Goal: Navigation & Orientation: Understand site structure

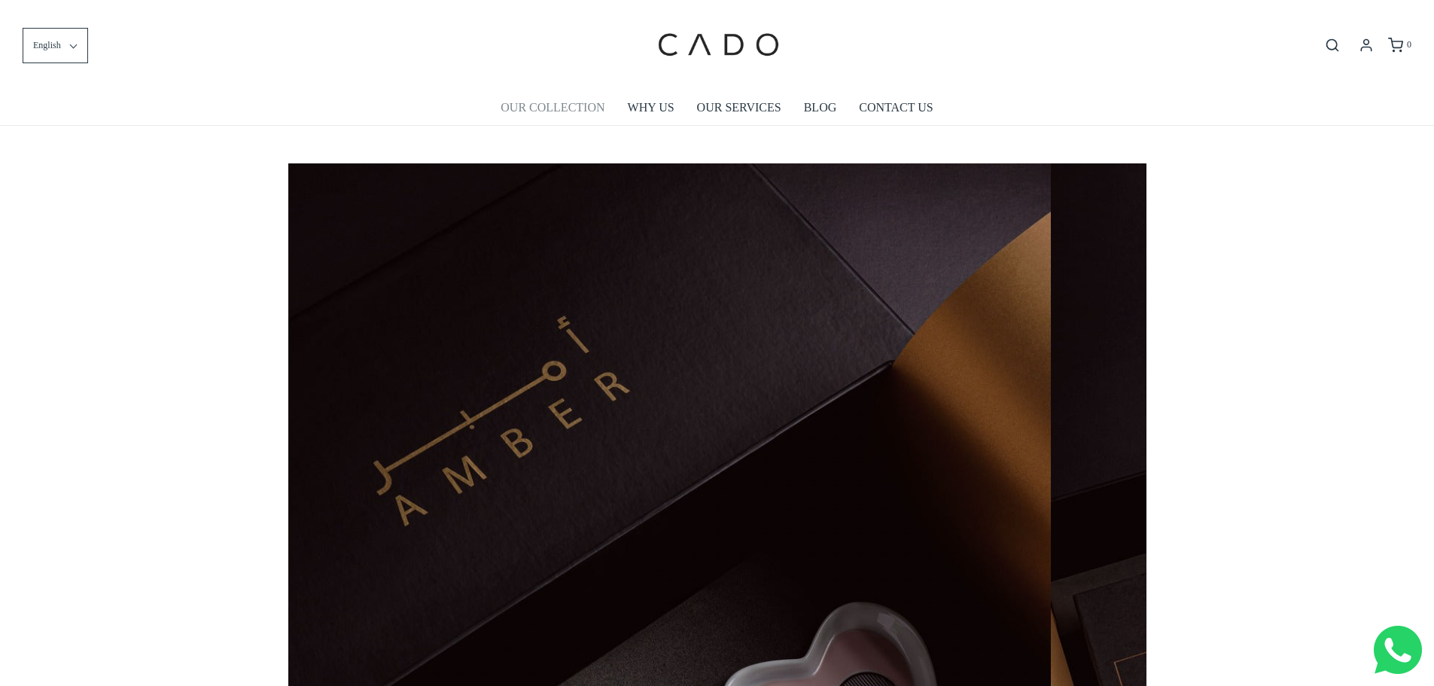
click at [527, 108] on link "OUR COLLECTION" at bounding box center [553, 107] width 104 height 35
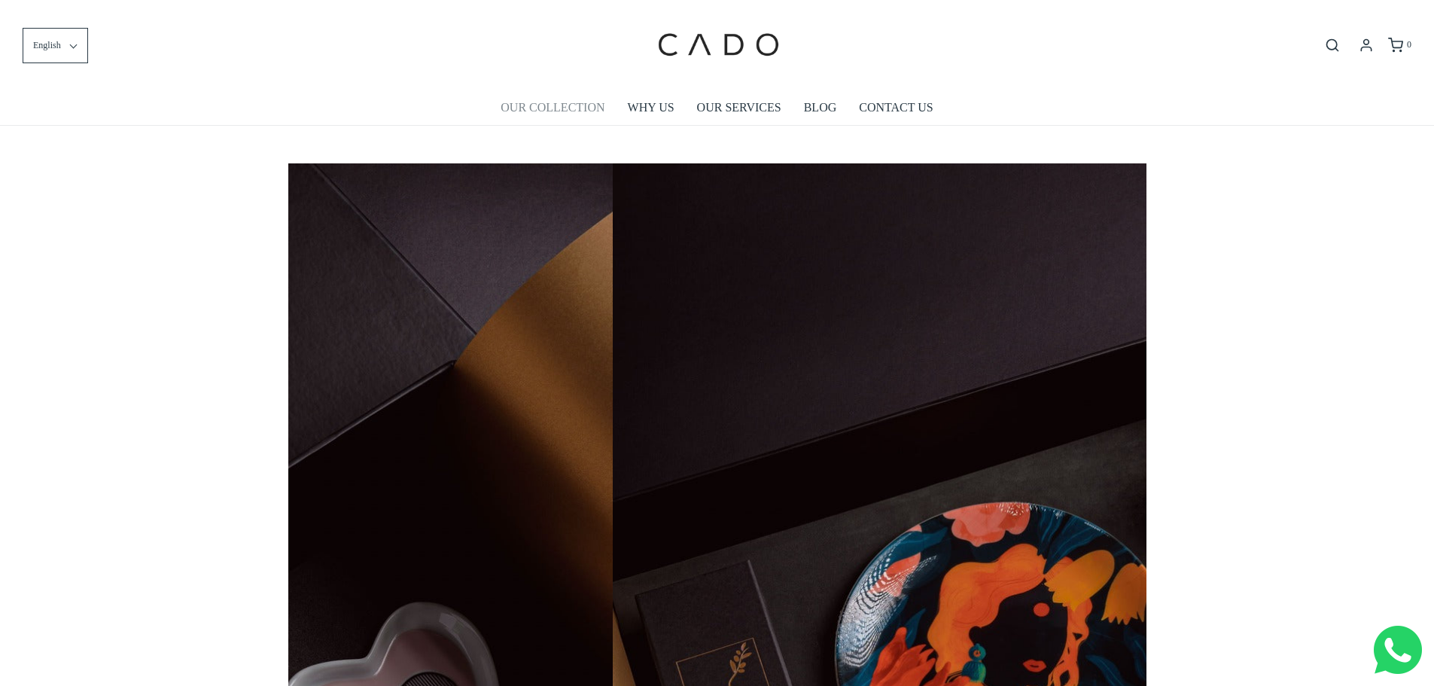
scroll to position [0, 1681]
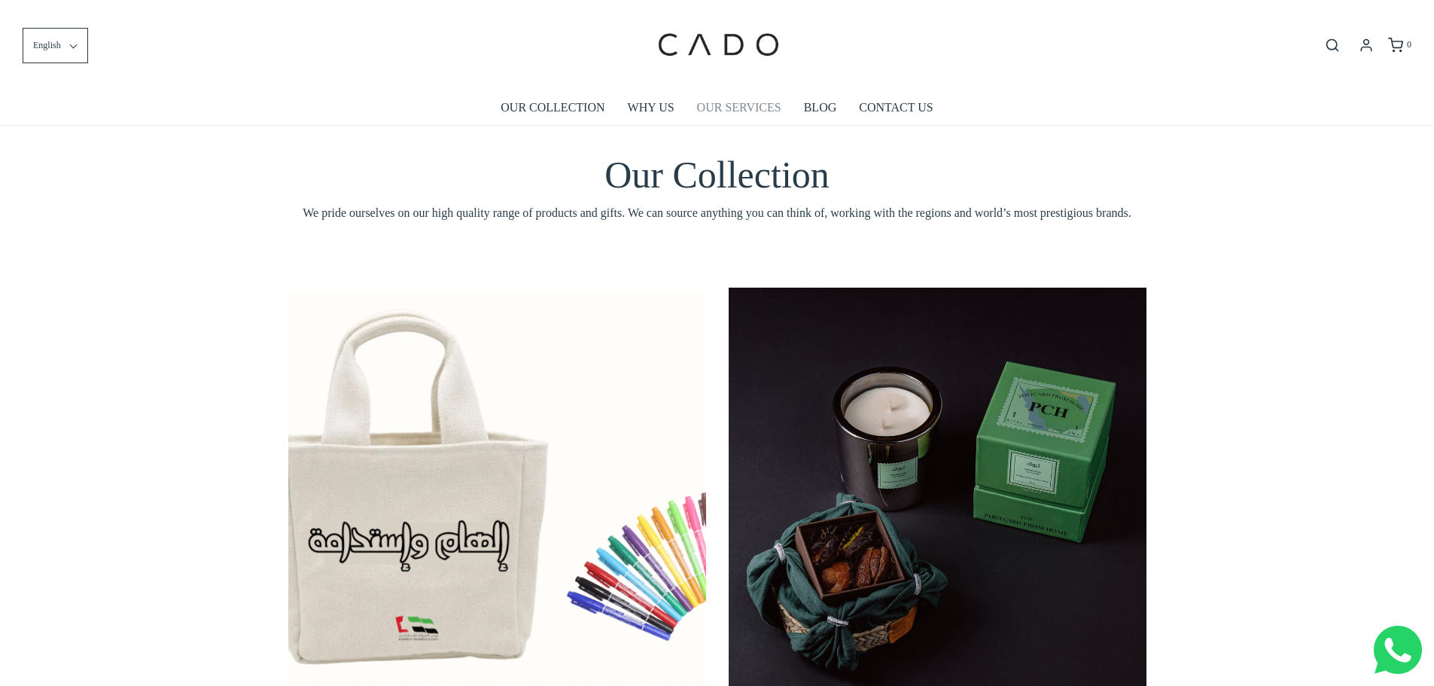
click at [716, 108] on link "OUR SERVICES" at bounding box center [739, 107] width 84 height 35
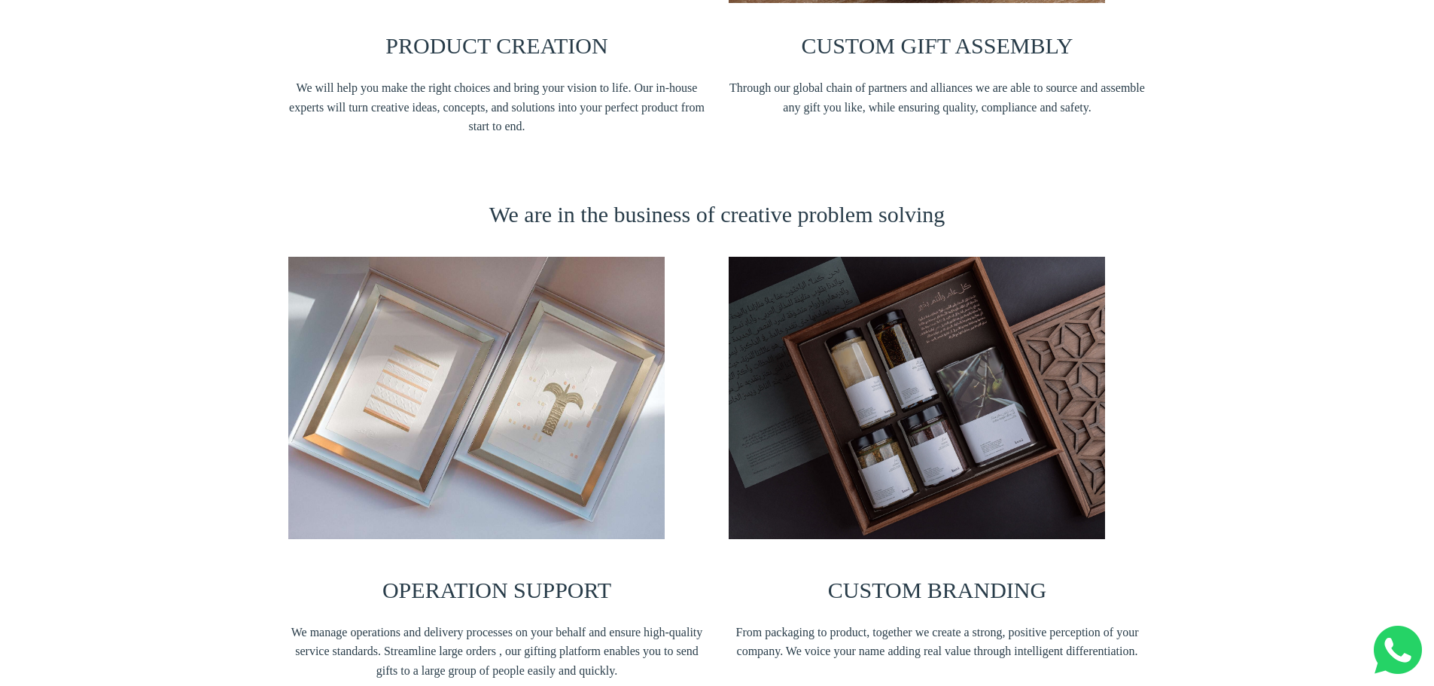
scroll to position [602, 0]
